Goal: Task Accomplishment & Management: Manage account settings

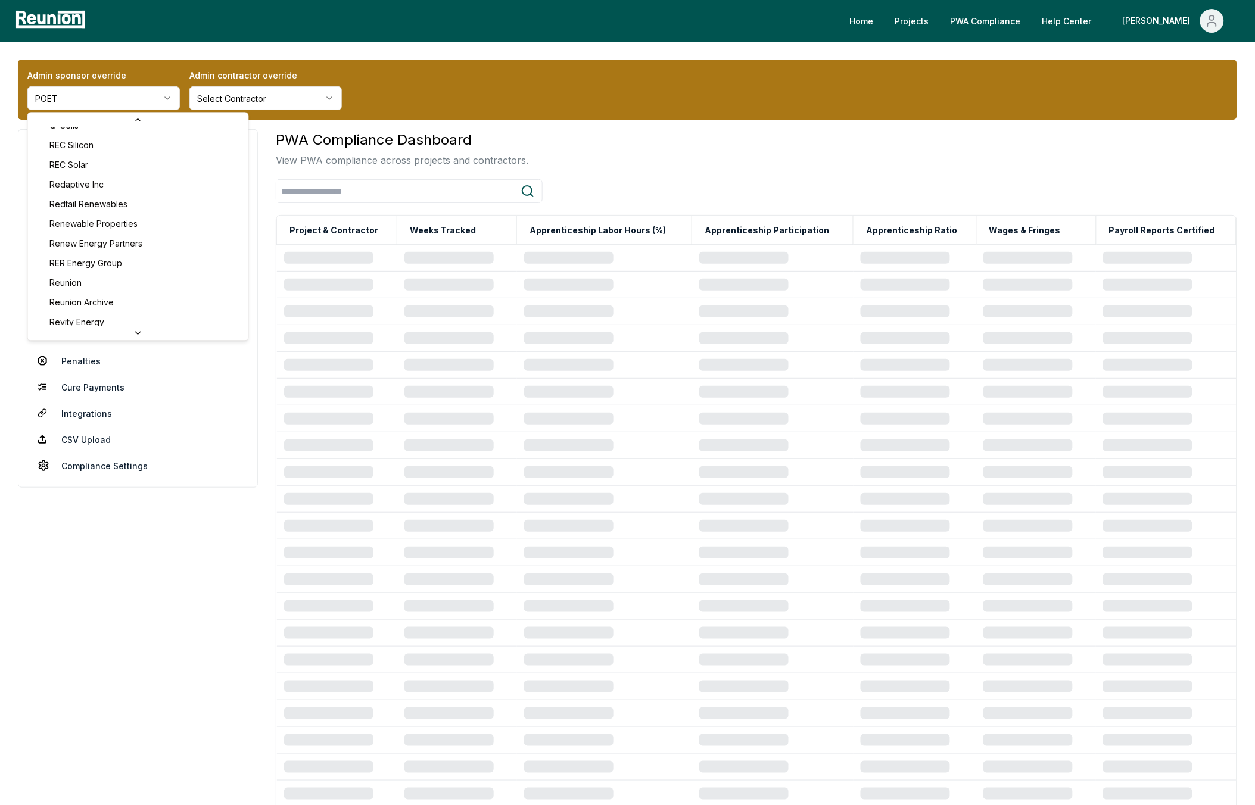
scroll to position [3861, 0]
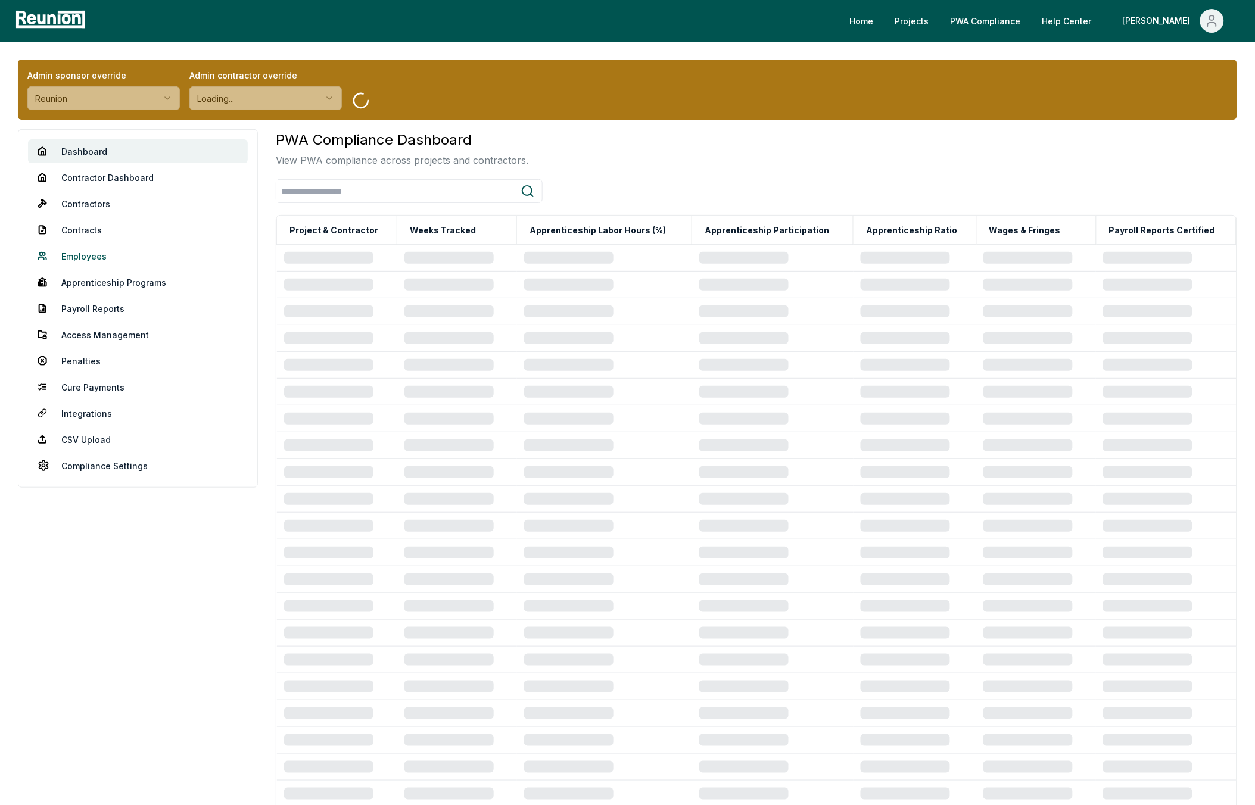
click at [88, 254] on link "Employees" at bounding box center [138, 256] width 220 height 24
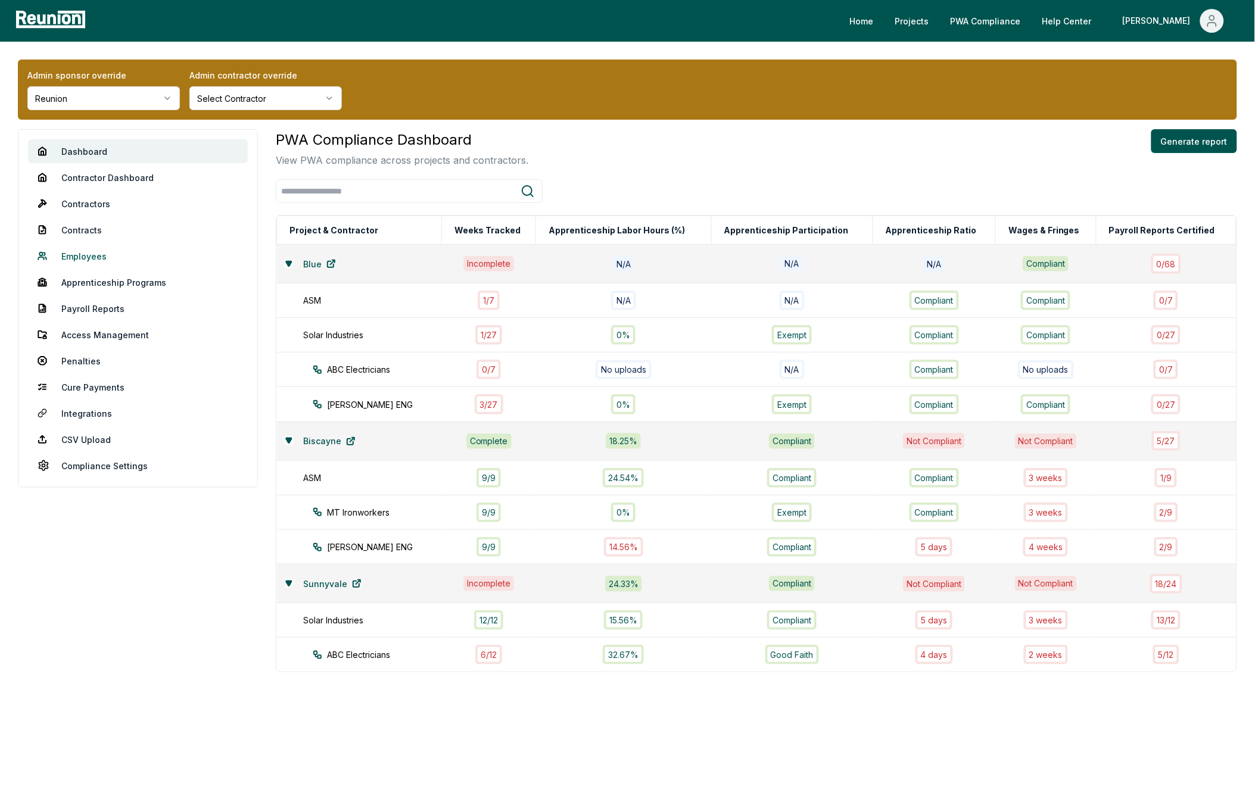
click at [83, 263] on link "Employees" at bounding box center [138, 256] width 220 height 24
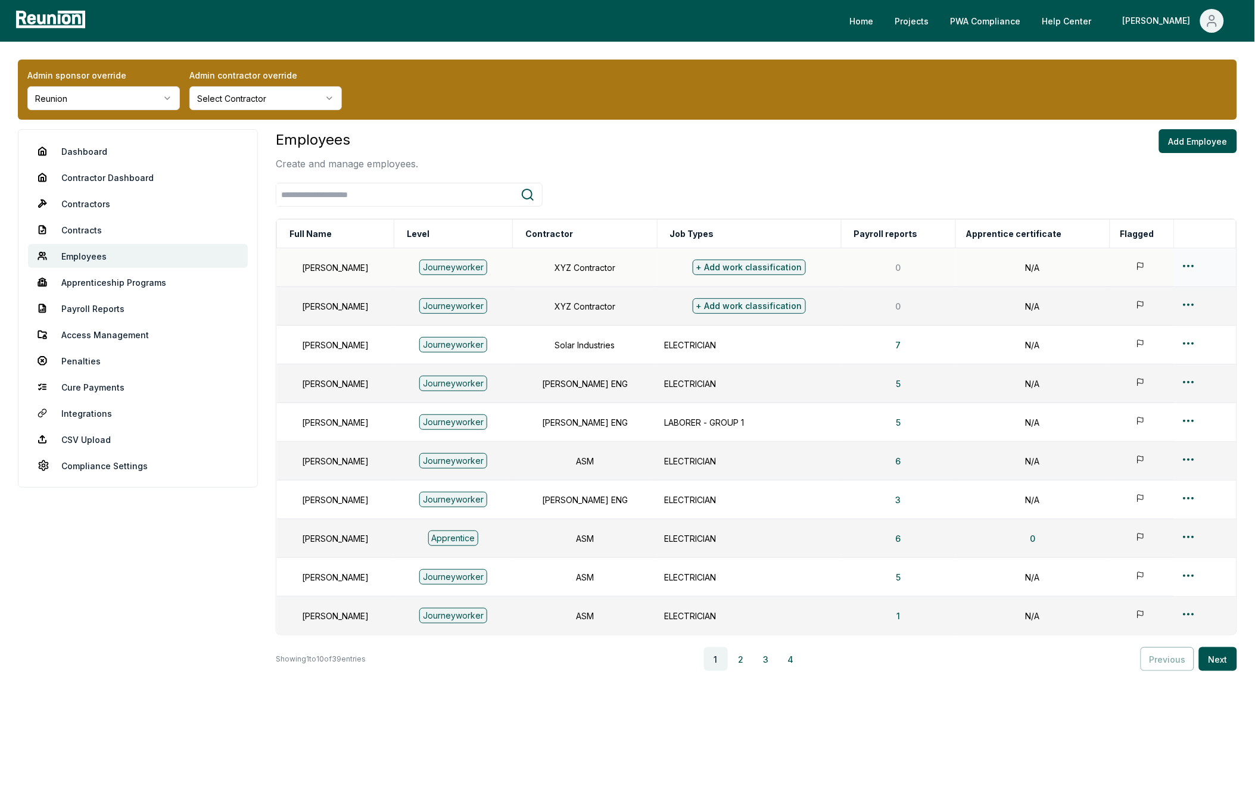
click at [1193, 263] on html "Please visit us on your desktop We're working on making our marketplace mobile-…" at bounding box center [627, 402] width 1255 height 805
click at [1141, 317] on div "Edit" at bounding box center [1186, 313] width 113 height 20
